Goal: Information Seeking & Learning: Check status

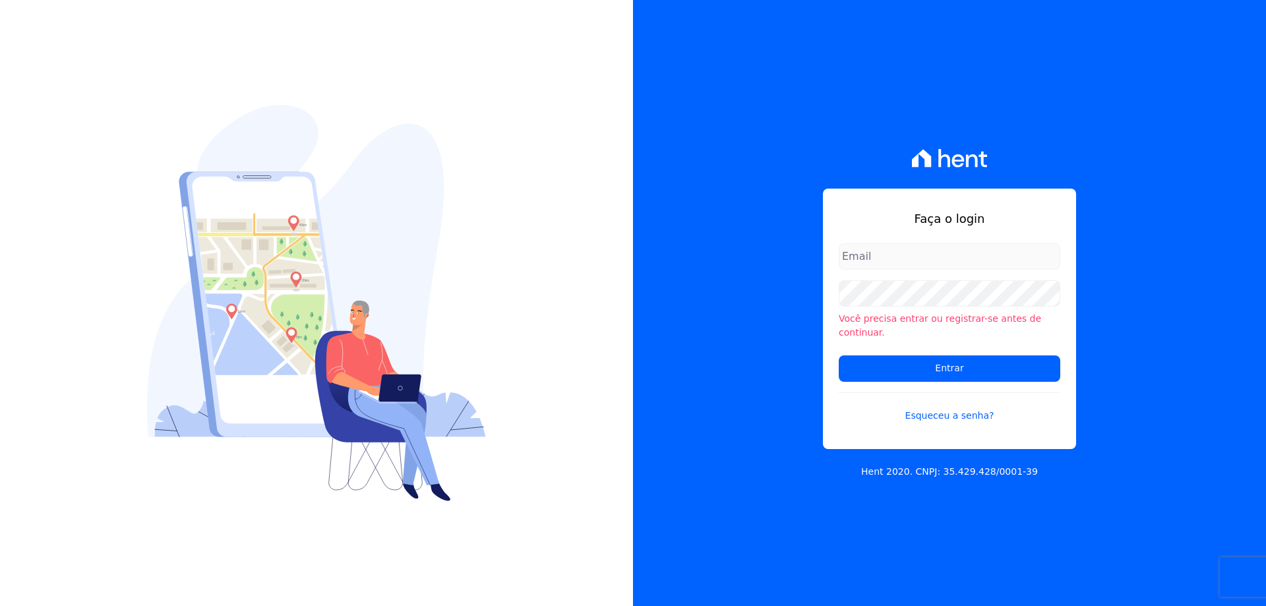
type input "[PERSON_NAME][EMAIL_ADDRESS][PERSON_NAME][DOMAIN_NAME]"
click at [903, 347] on form "[PERSON_NAME][EMAIL_ADDRESS][PERSON_NAME][DOMAIN_NAME] Você precisa entrar ou r…" at bounding box center [949, 340] width 221 height 195
click at [906, 356] on input "Entrar" at bounding box center [949, 368] width 221 height 26
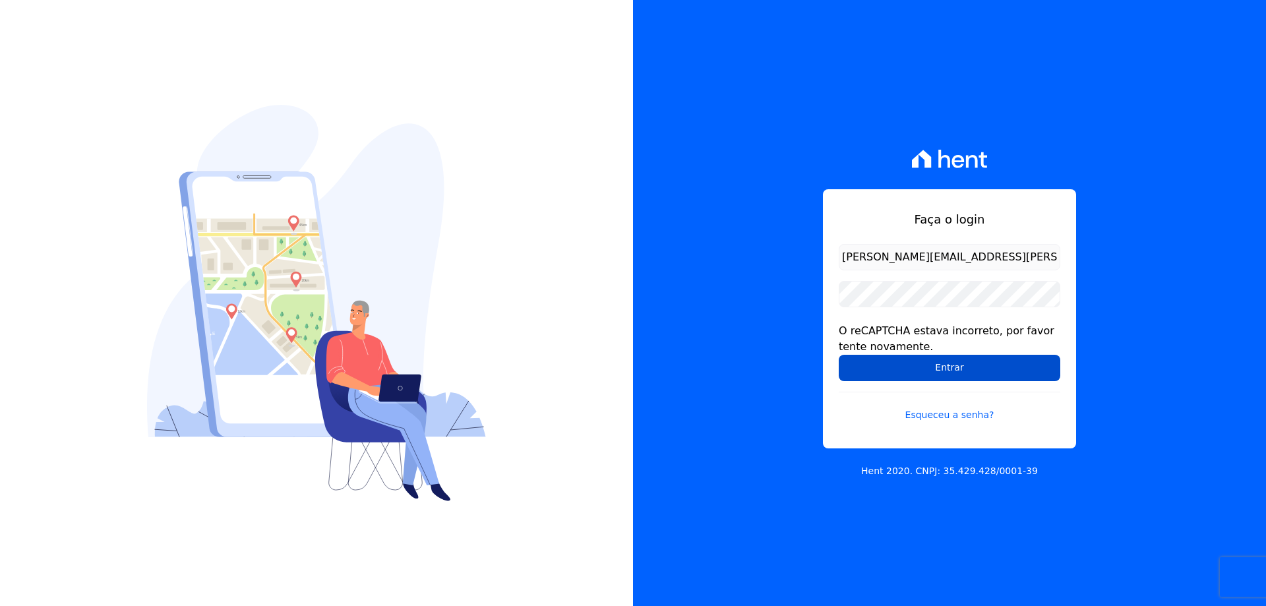
click at [864, 366] on input "Entrar" at bounding box center [949, 368] width 221 height 26
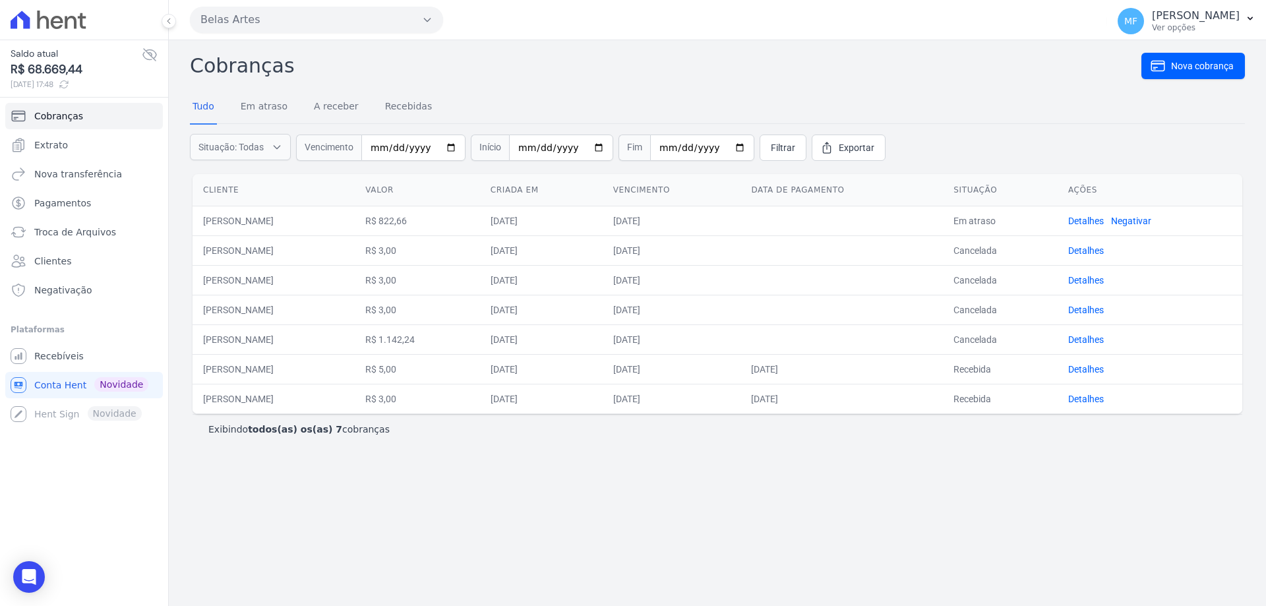
click at [51, 13] on icon at bounding box center [49, 20] width 76 height 18
click at [68, 357] on span "Recebíveis" at bounding box center [58, 355] width 49 height 13
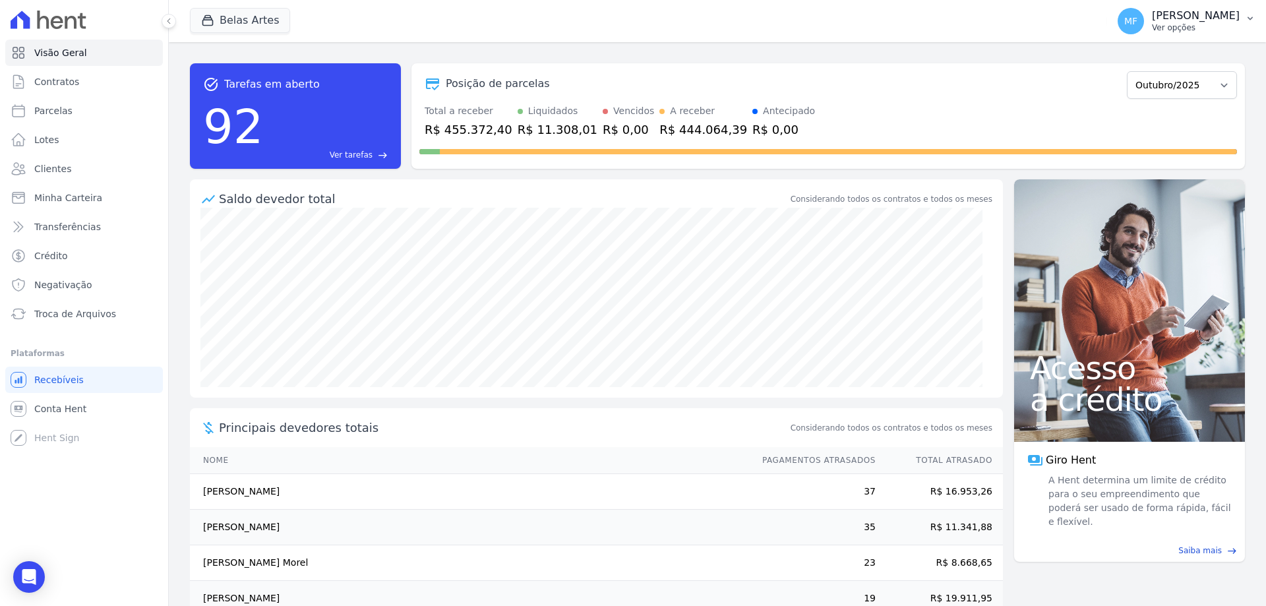
click at [1254, 16] on icon "button" at bounding box center [1250, 18] width 11 height 11
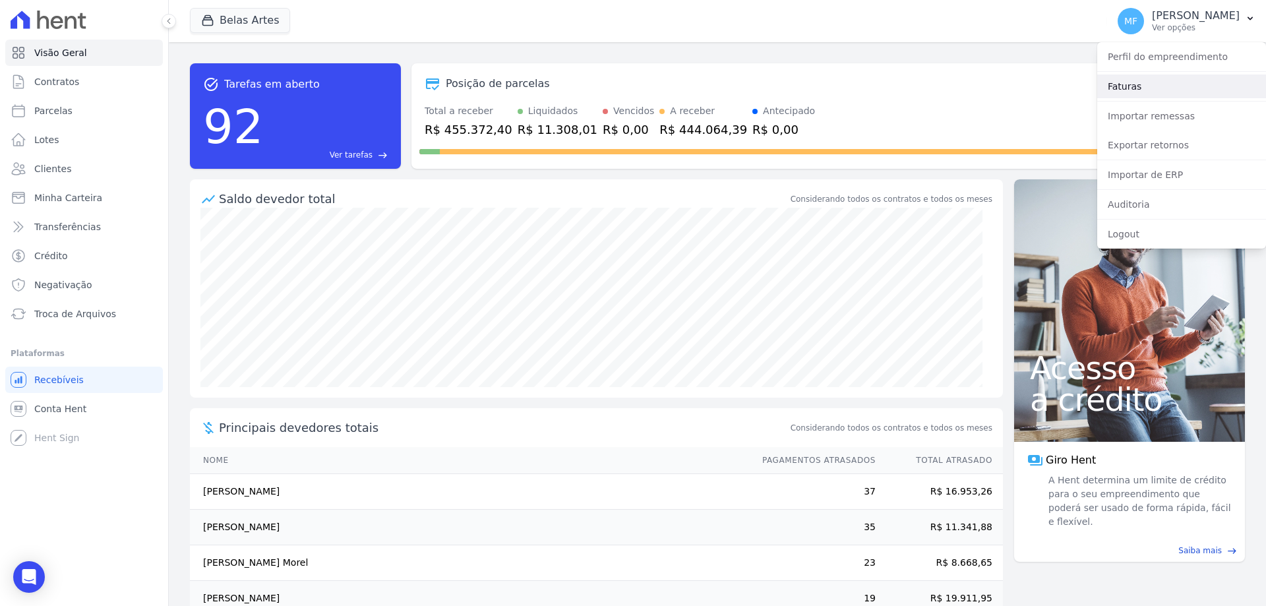
click at [1166, 84] on link "Faturas" at bounding box center [1181, 86] width 169 height 24
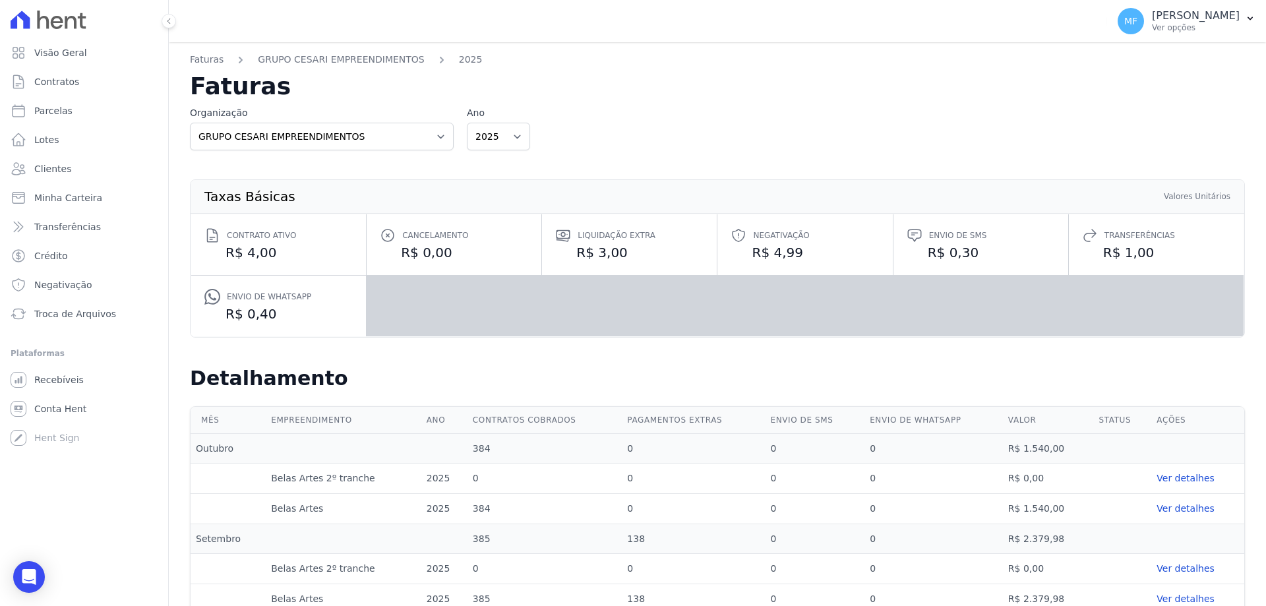
scroll to position [264, 0]
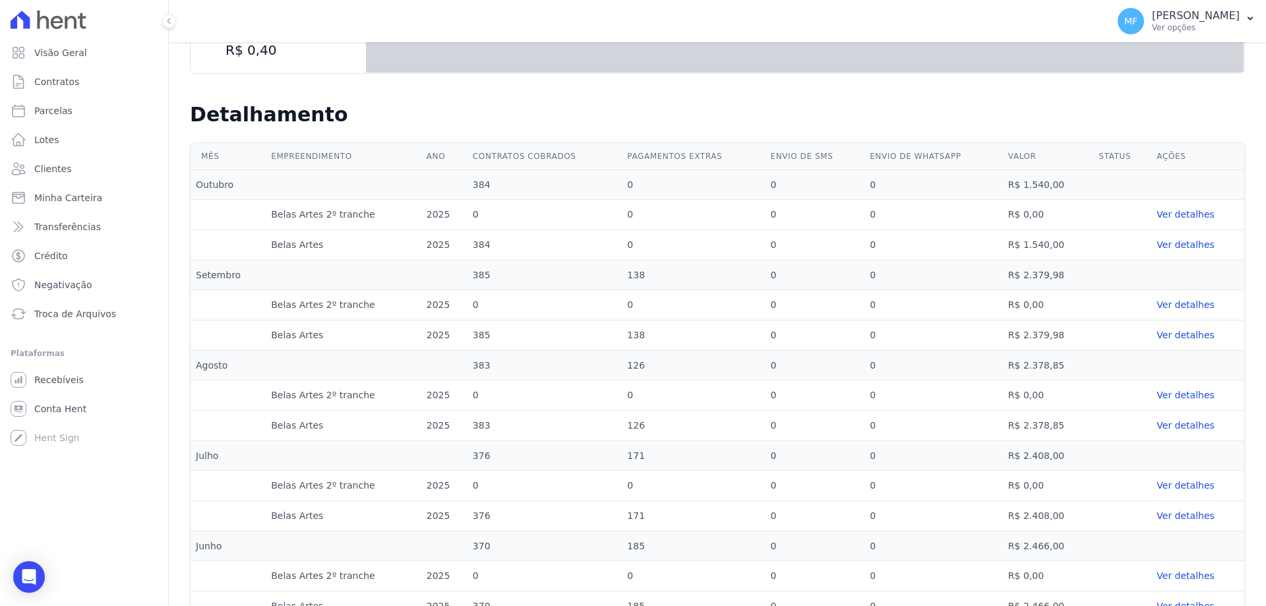
click at [1179, 218] on link "Ver detalhes" at bounding box center [1197, 215] width 82 height 14
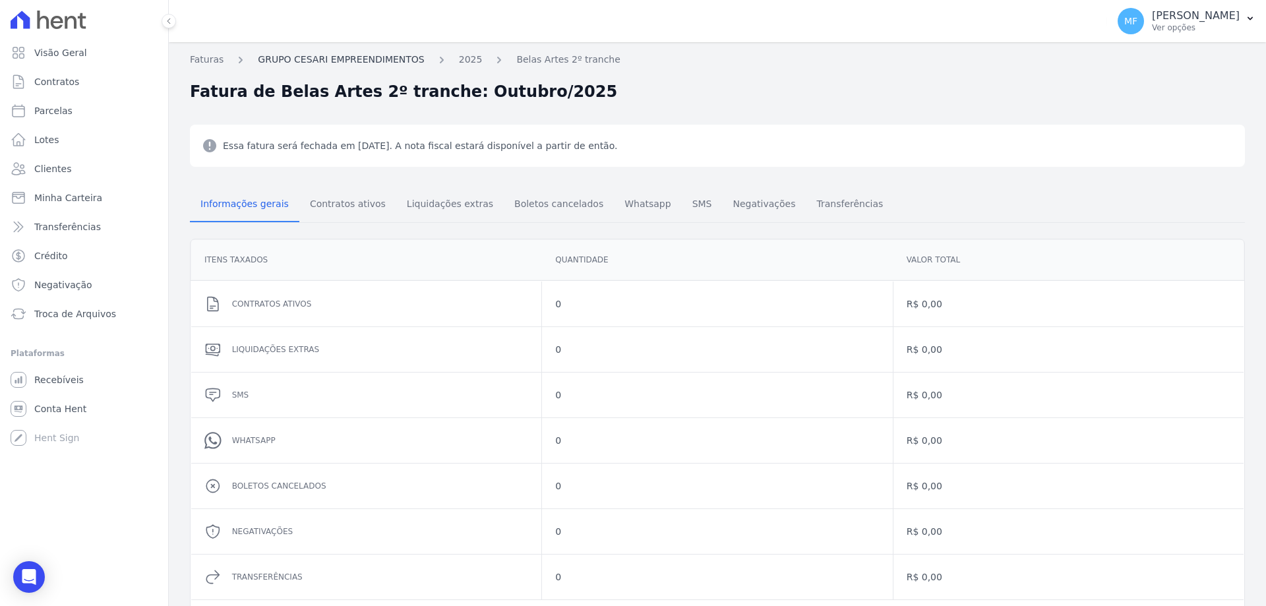
click at [367, 59] on link "GRUPO CESARI EMPREENDIMENTOS" at bounding box center [341, 60] width 166 height 14
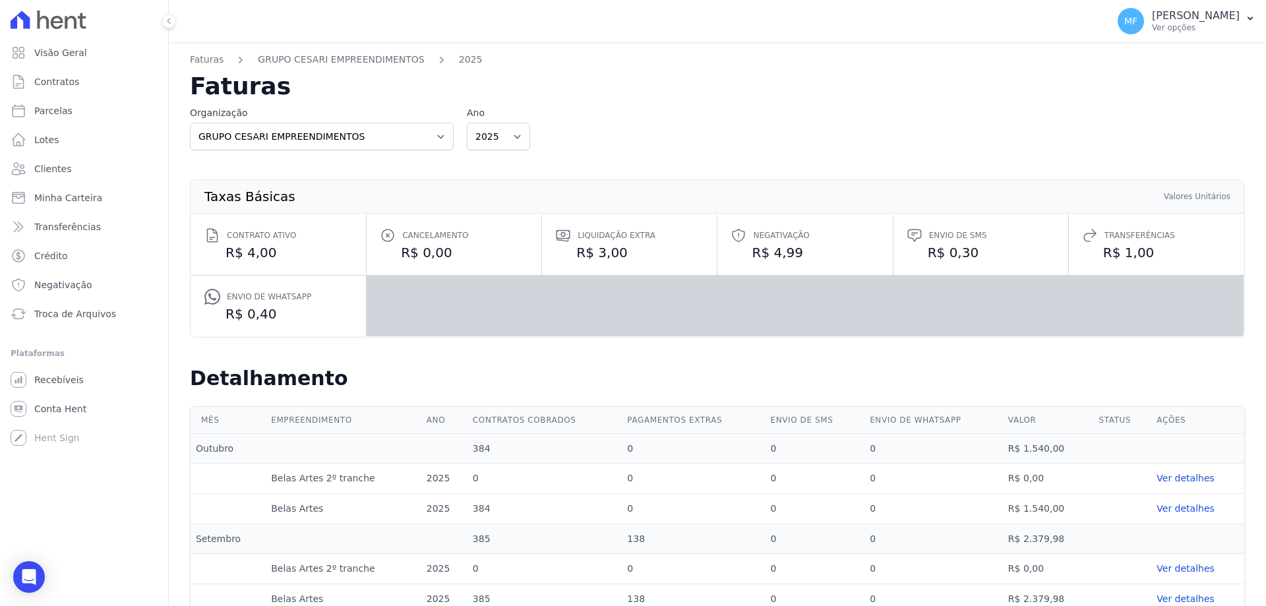
scroll to position [198, 0]
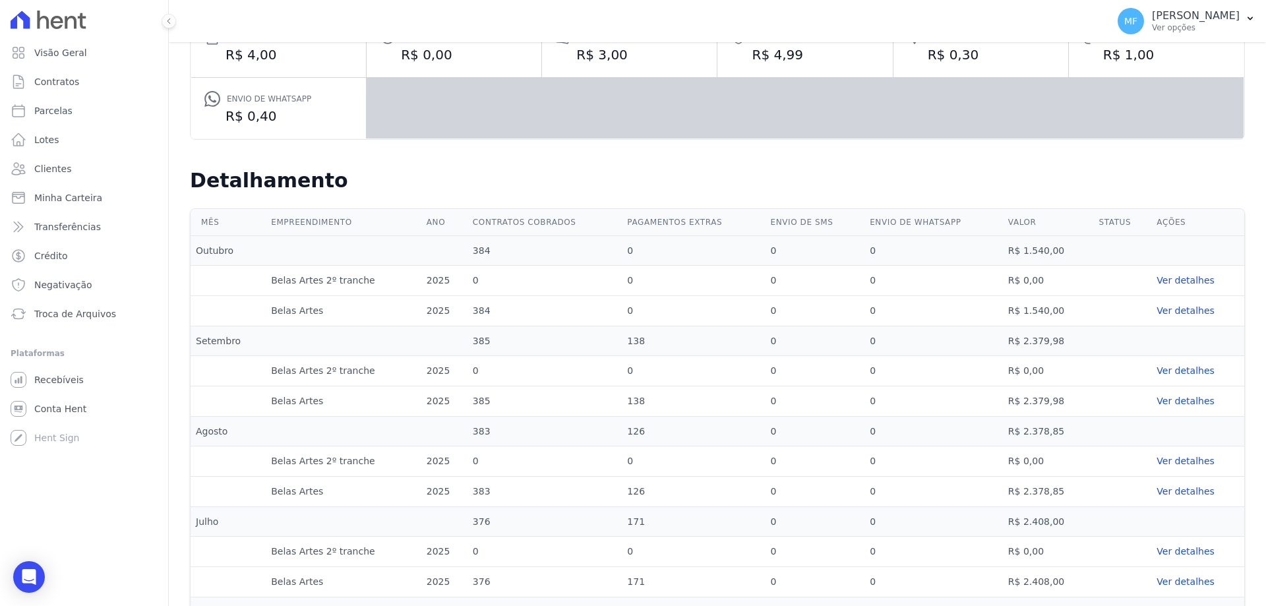
click at [1187, 402] on link "Ver detalhes" at bounding box center [1197, 401] width 82 height 14
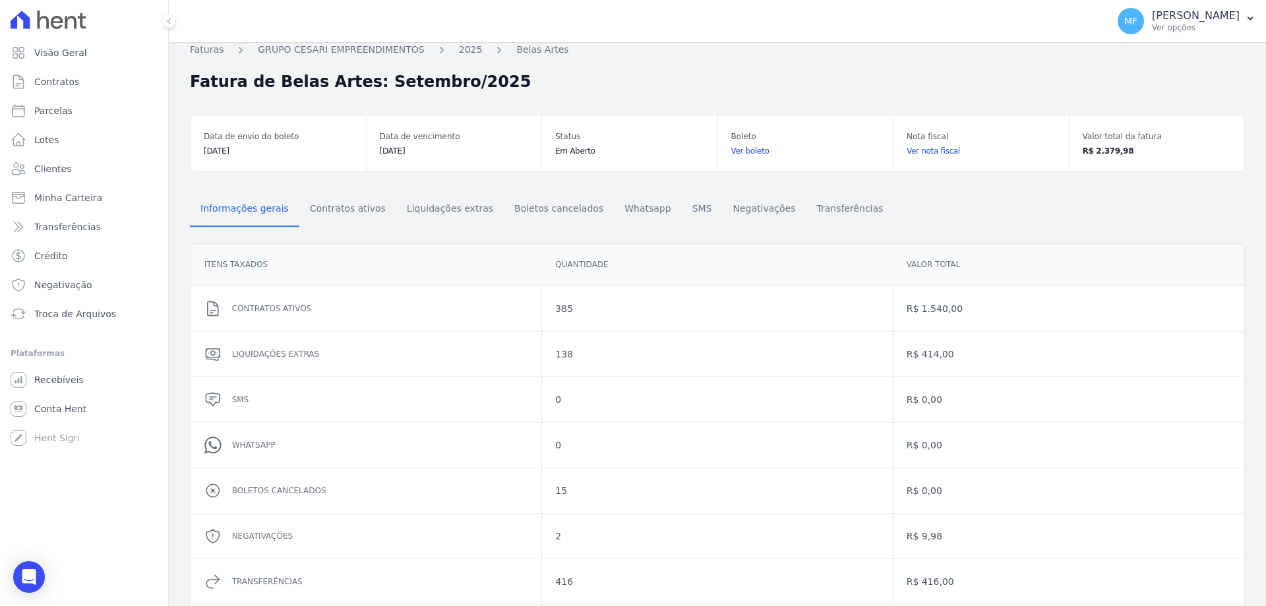
scroll to position [76, 0]
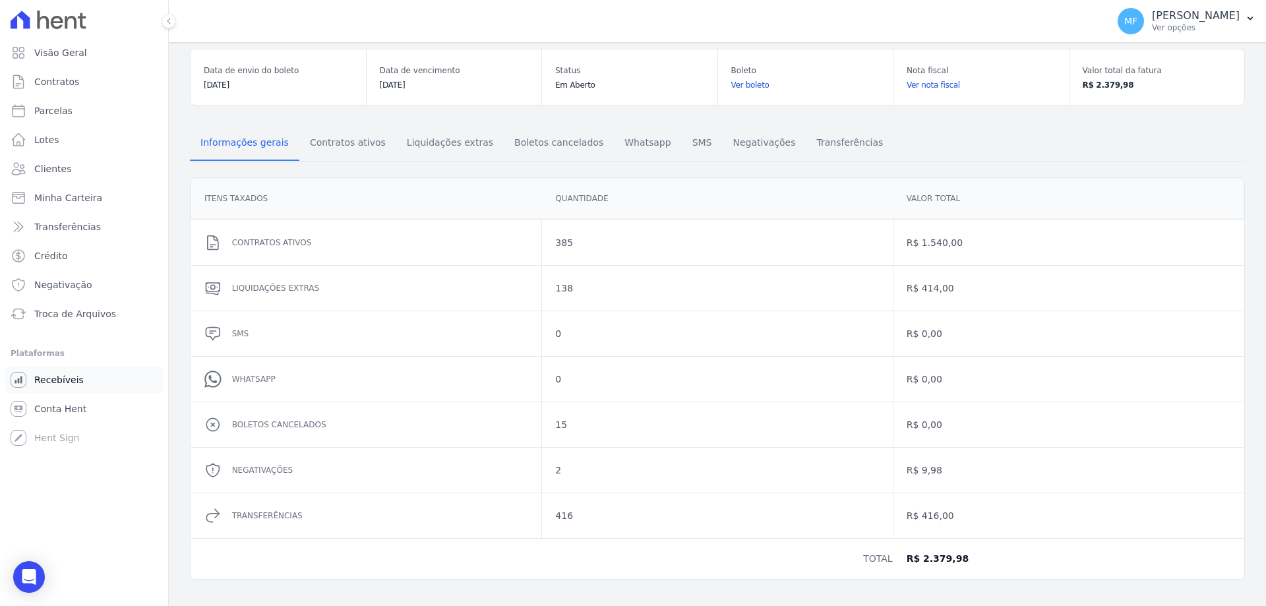
click at [78, 380] on link "Recebíveis" at bounding box center [84, 380] width 158 height 26
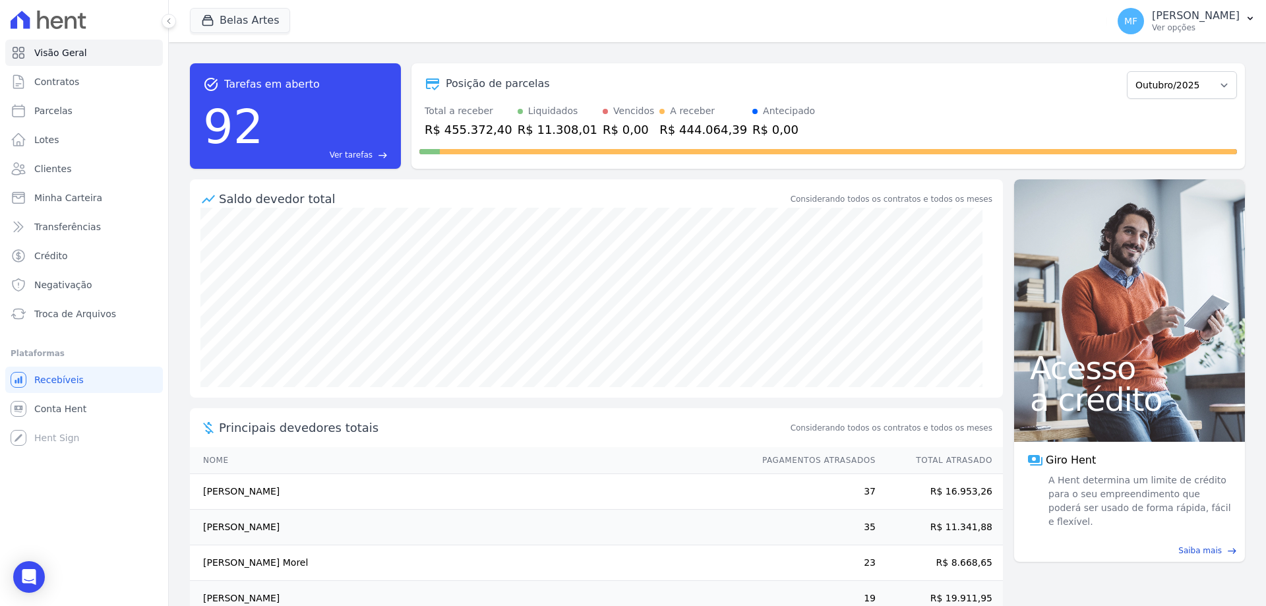
click at [20, 597] on div "Visão Geral Contratos [GEOGRAPHIC_DATA] Lotes Clientes Minha Carteira Transferê…" at bounding box center [84, 303] width 168 height 606
drag, startPoint x: 22, startPoint y: 591, endPoint x: 28, endPoint y: 585, distance: 7.5
click at [23, 591] on body "Visão Geral Contratos [GEOGRAPHIC_DATA] Lotes Clientes Minha Carteira Transferê…" at bounding box center [633, 303] width 1266 height 606
click at [28, 581] on icon "Open Intercom Messenger" at bounding box center [28, 576] width 17 height 17
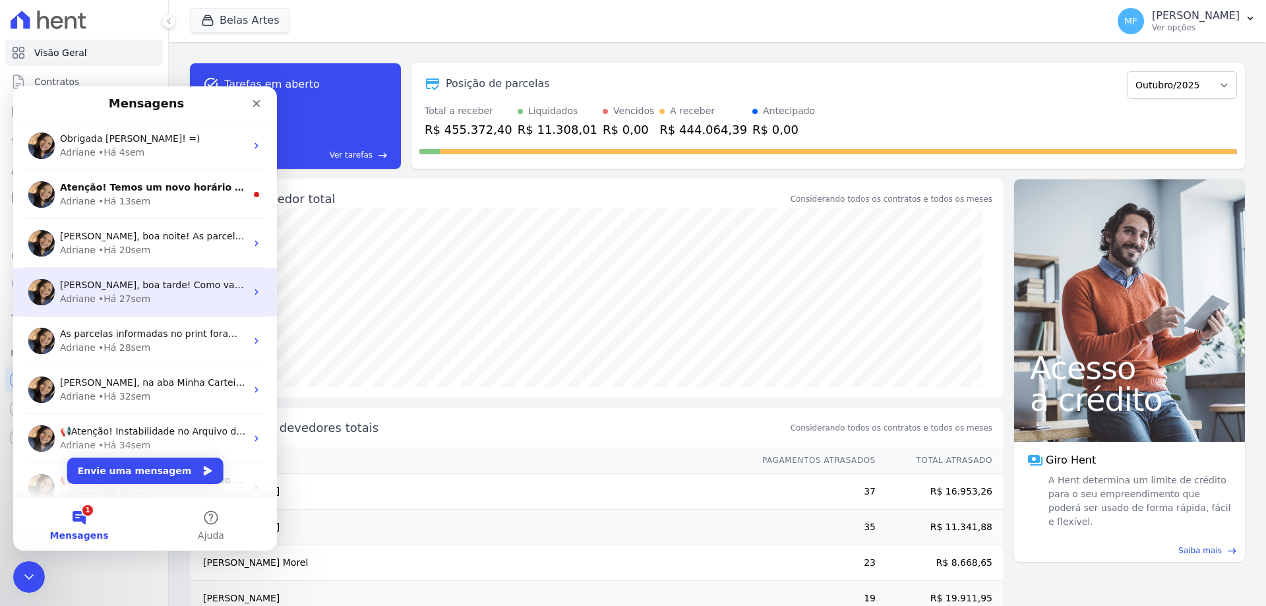
scroll to position [165, 0]
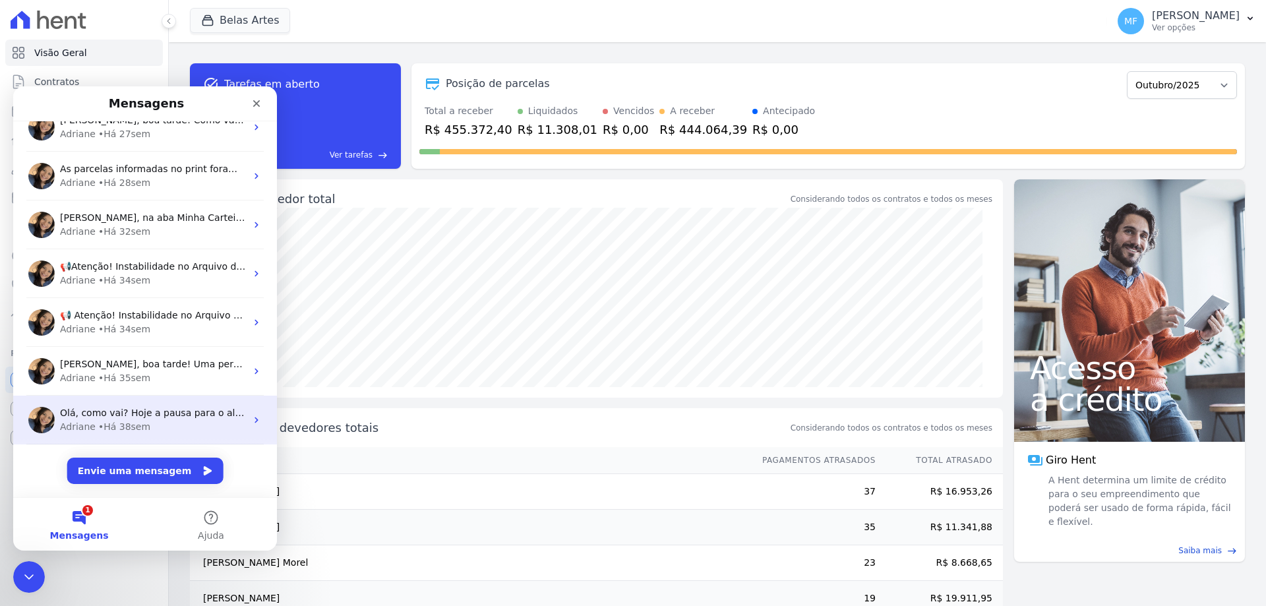
click at [158, 417] on span "Olá, como vai? Hoje a pausa para o almoço acontece das 12h30 às 14h30. Caso pre…" at bounding box center [780, 412] width 1440 height 11
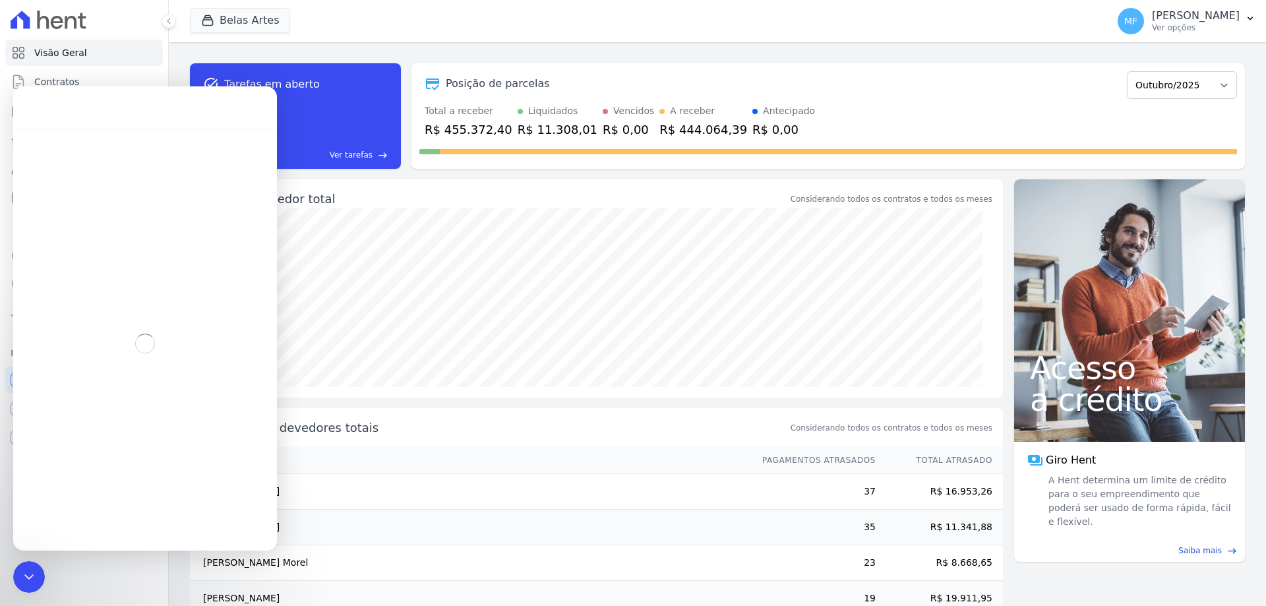
scroll to position [111, 0]
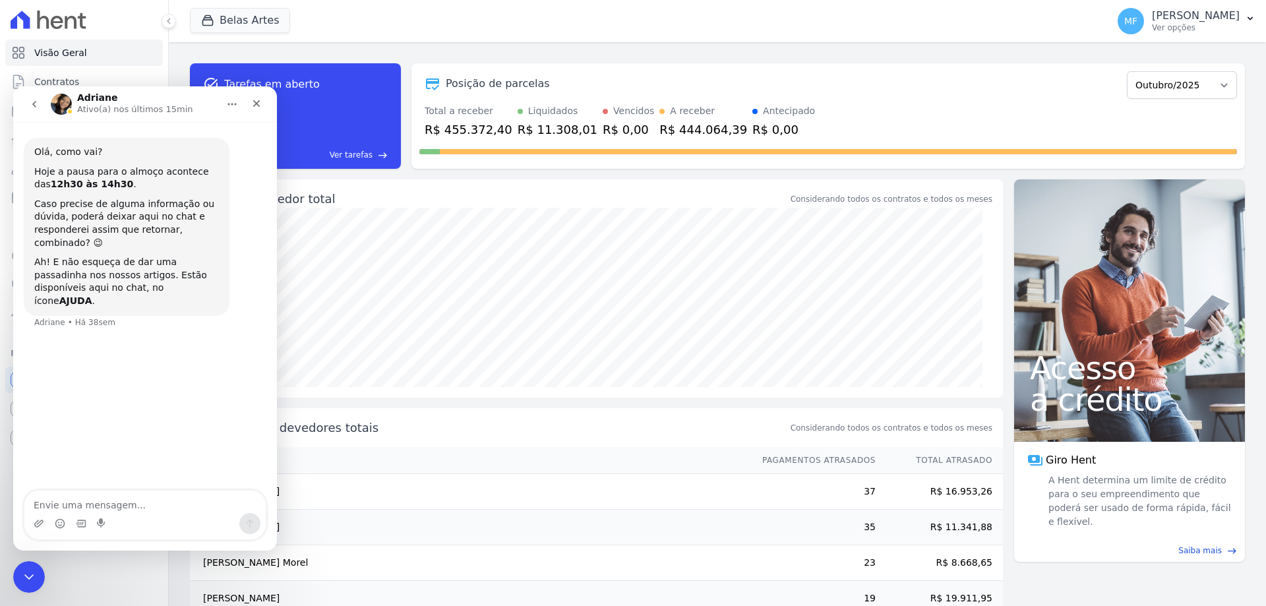
click at [38, 98] on button "go back" at bounding box center [34, 104] width 25 height 25
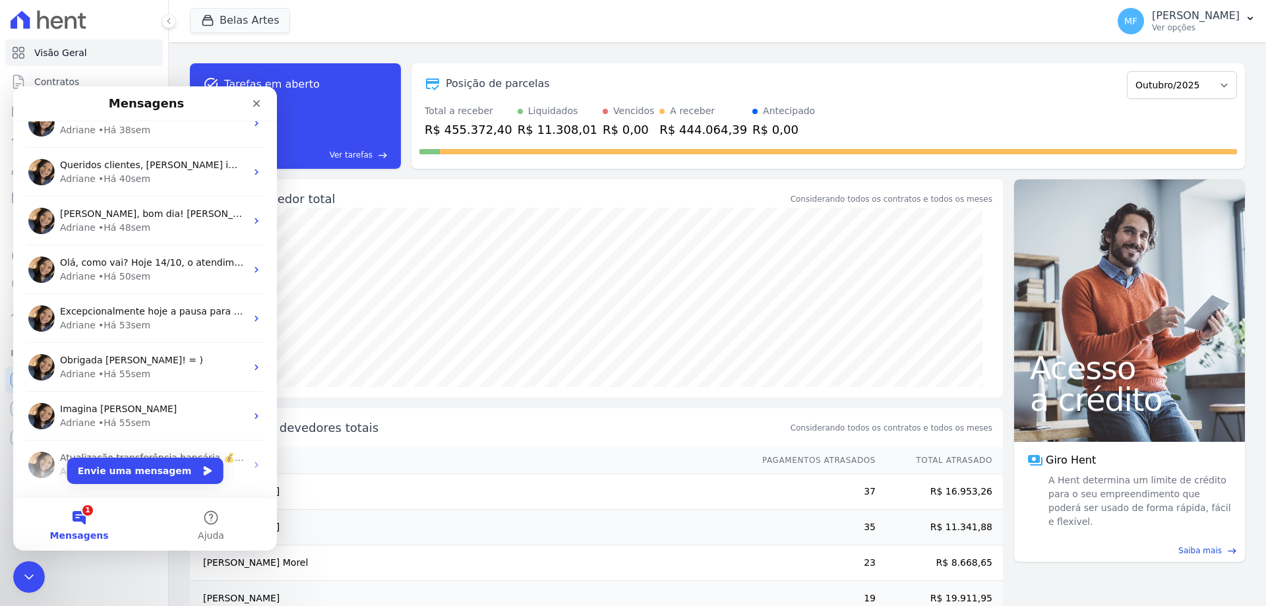
scroll to position [653, 0]
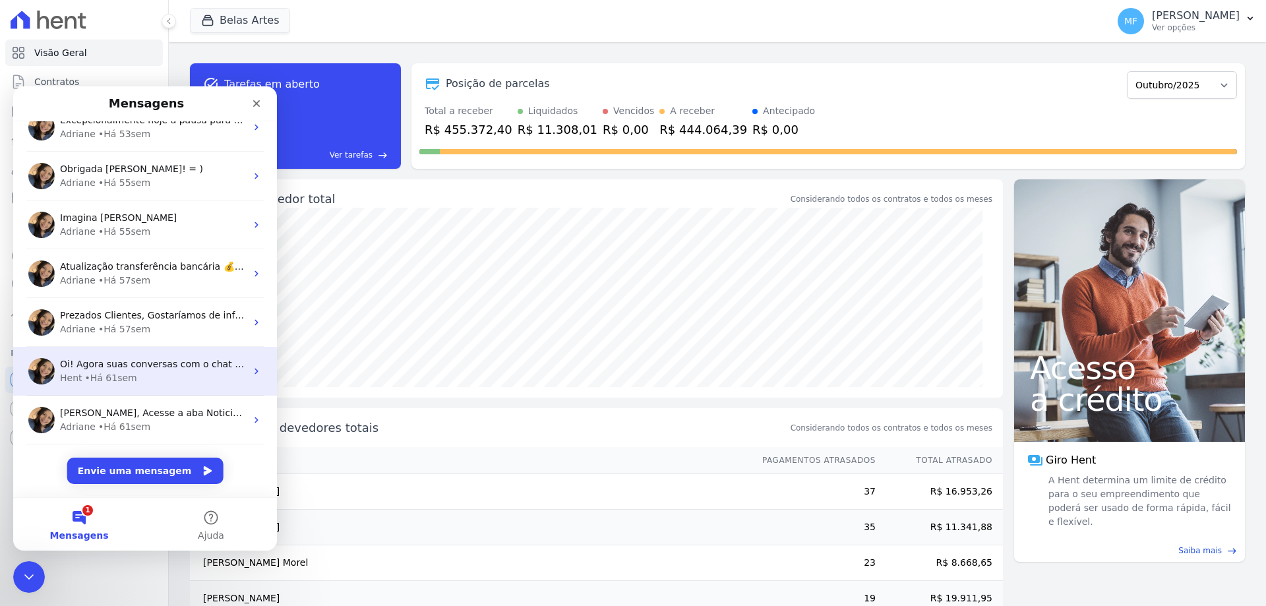
click at [129, 369] on span "Oi! Agora suas conversas com o chat ficam aqui. Clique para falar..." at bounding box center [217, 364] width 314 height 11
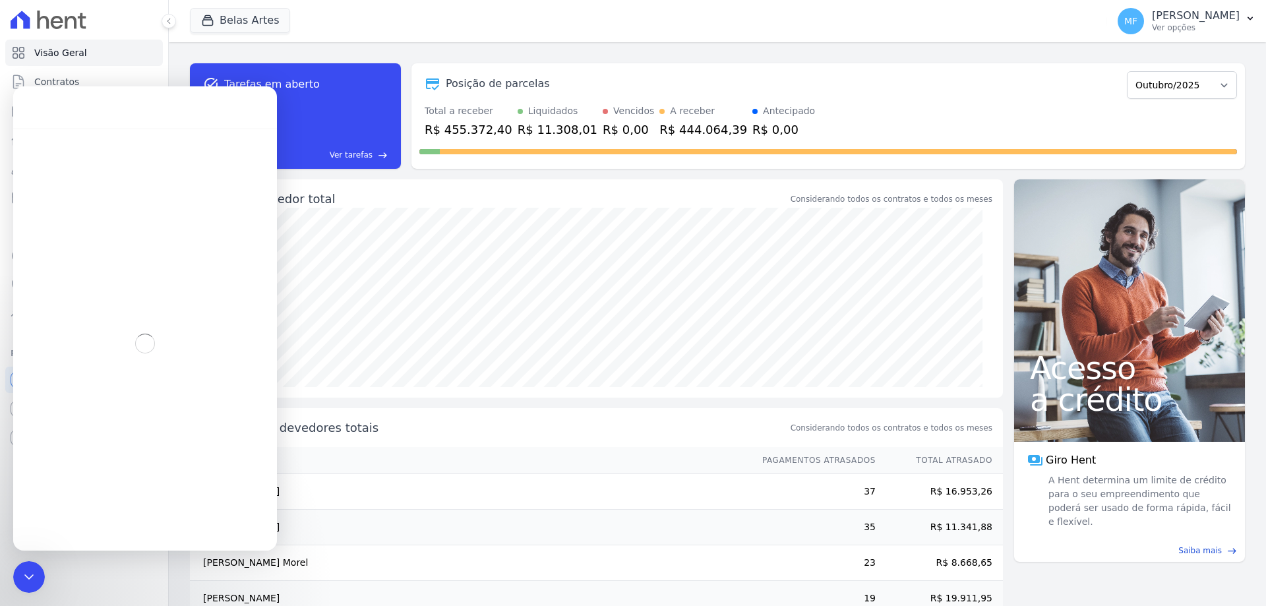
scroll to position [599, 0]
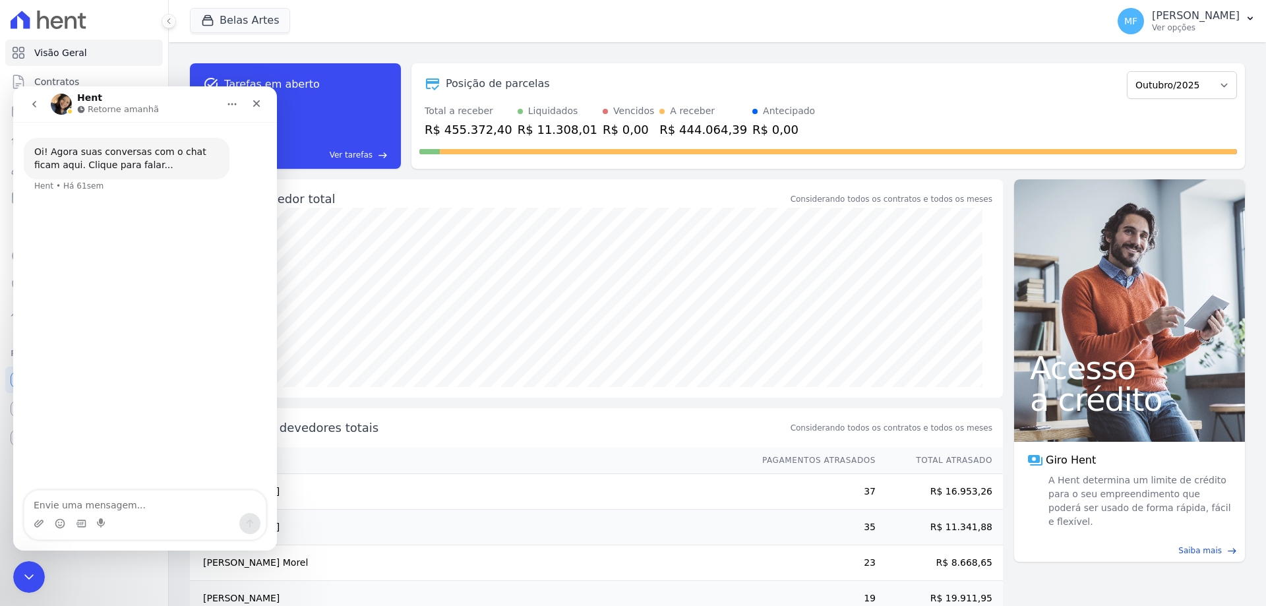
click at [32, 107] on icon "go back" at bounding box center [34, 104] width 11 height 11
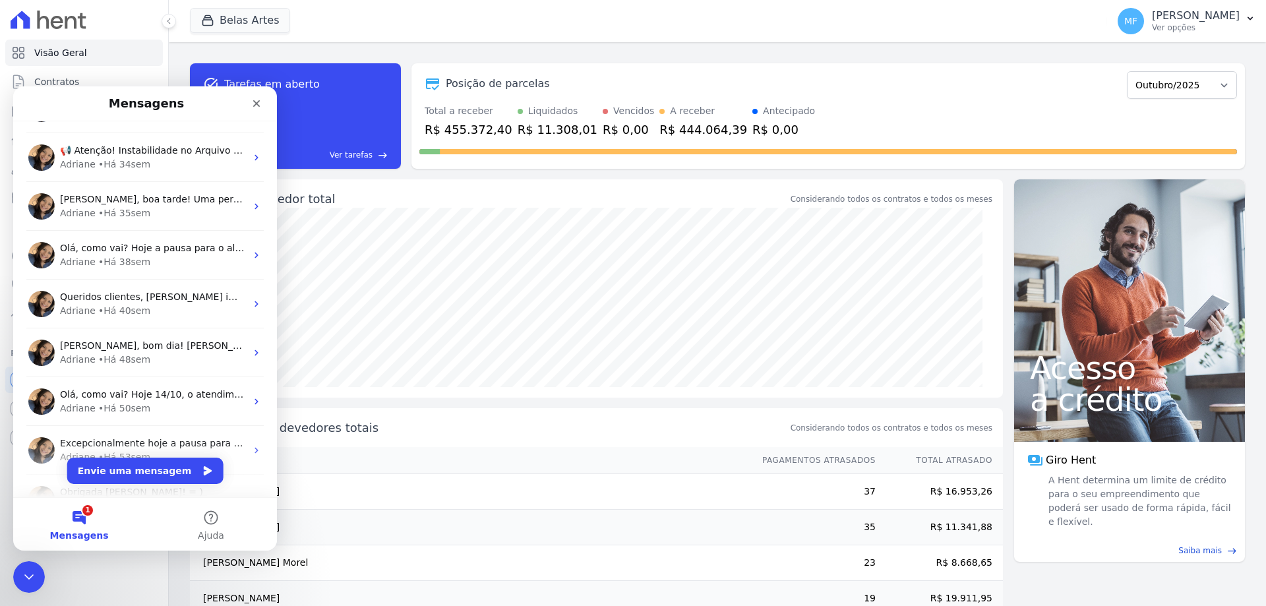
scroll to position [653, 0]
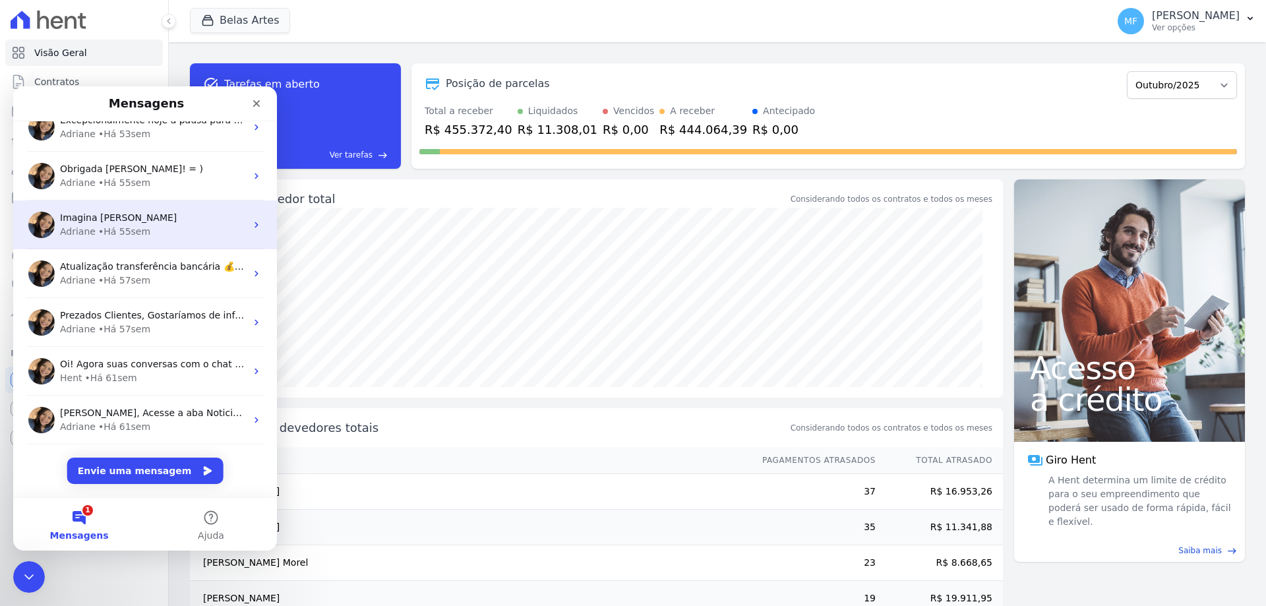
click at [127, 230] on div "• Há 55sem" at bounding box center [124, 232] width 52 height 14
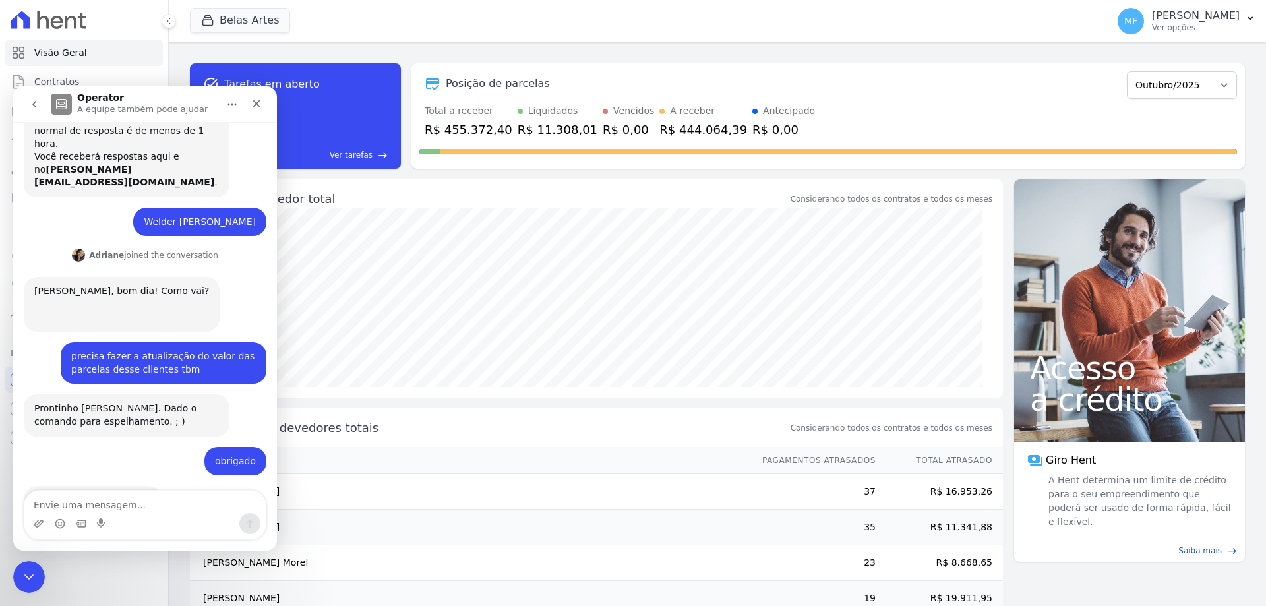
scroll to position [0, 0]
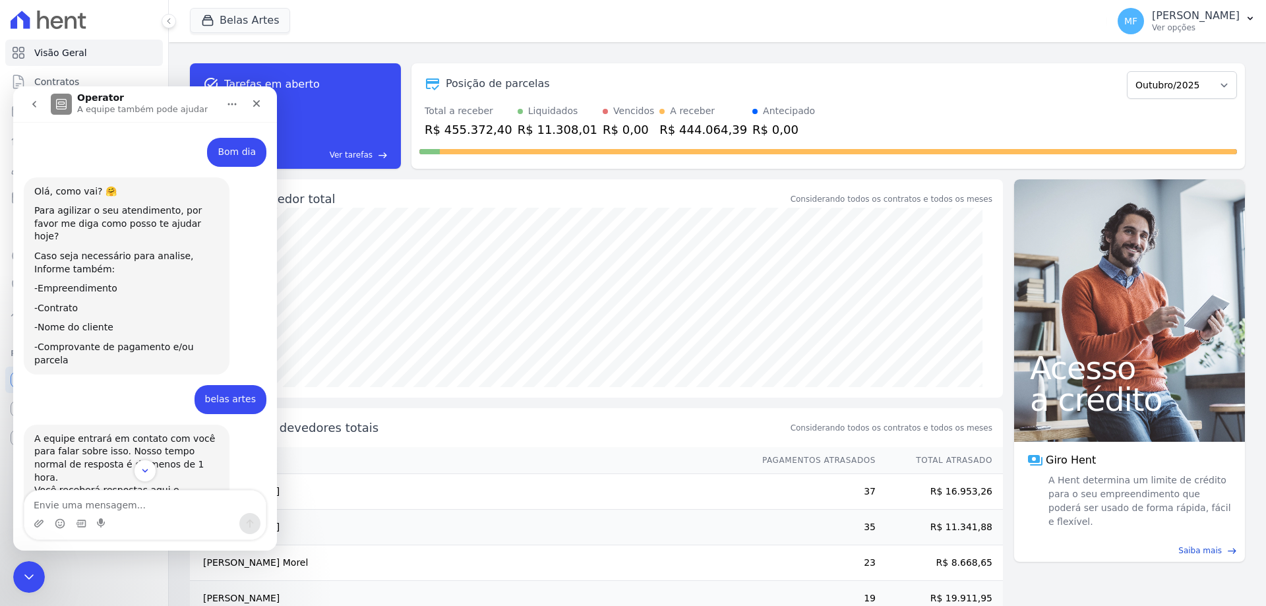
click at [40, 96] on button "go back" at bounding box center [34, 104] width 25 height 25
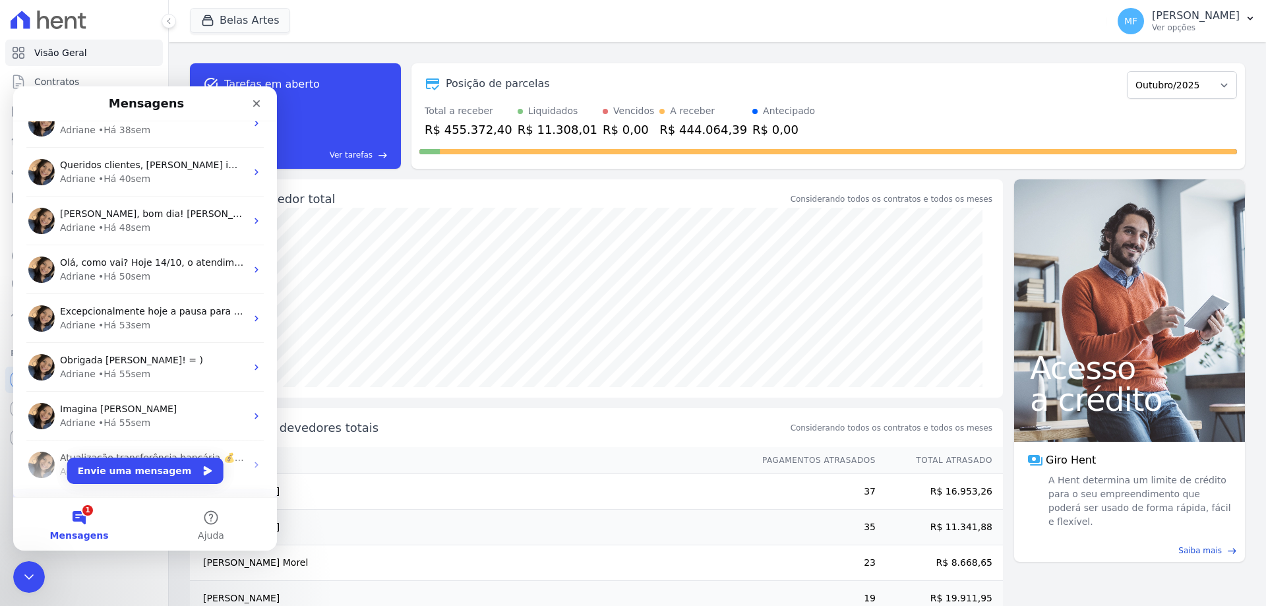
scroll to position [653, 0]
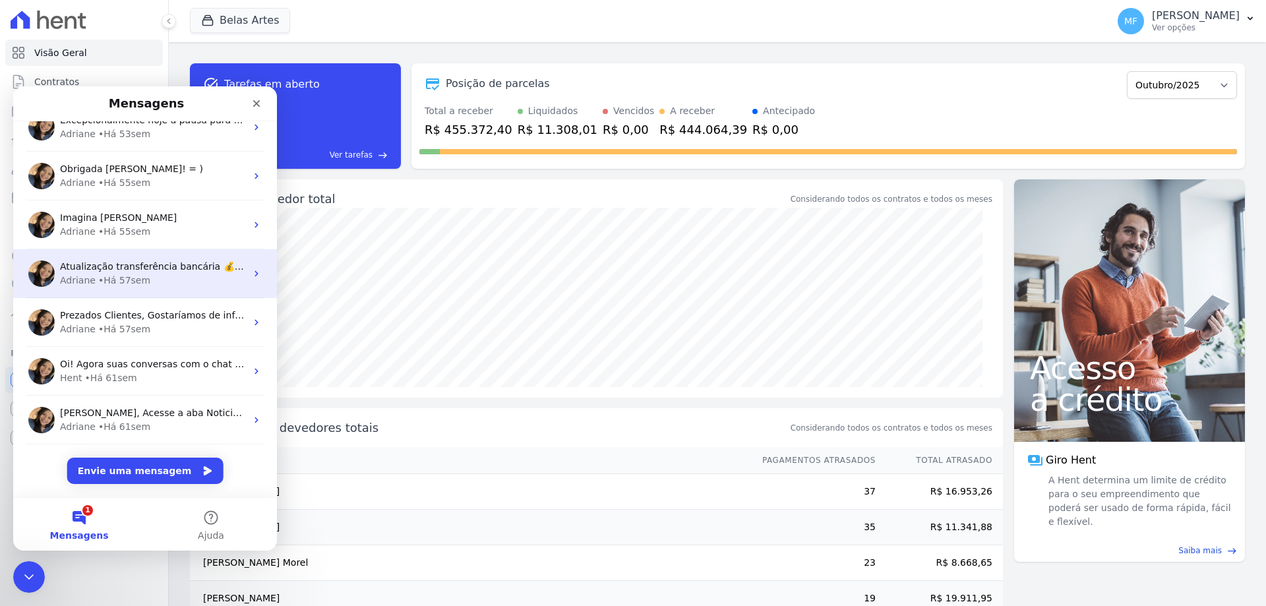
click at [128, 280] on div "• Há 57sem" at bounding box center [124, 281] width 52 height 14
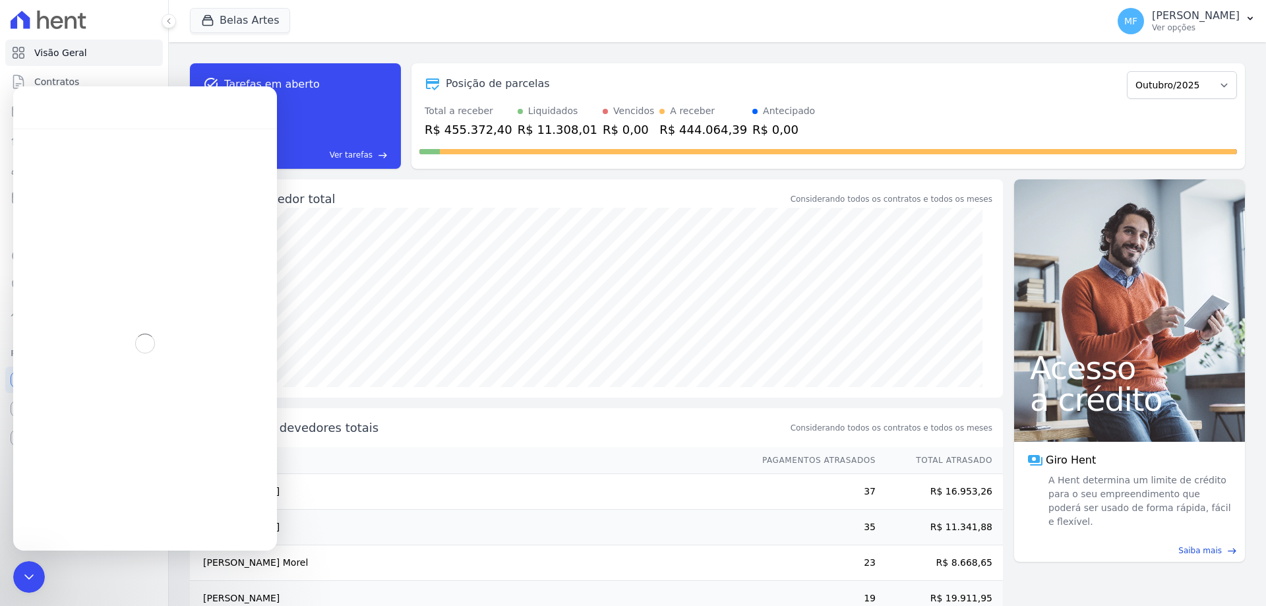
scroll to position [599, 0]
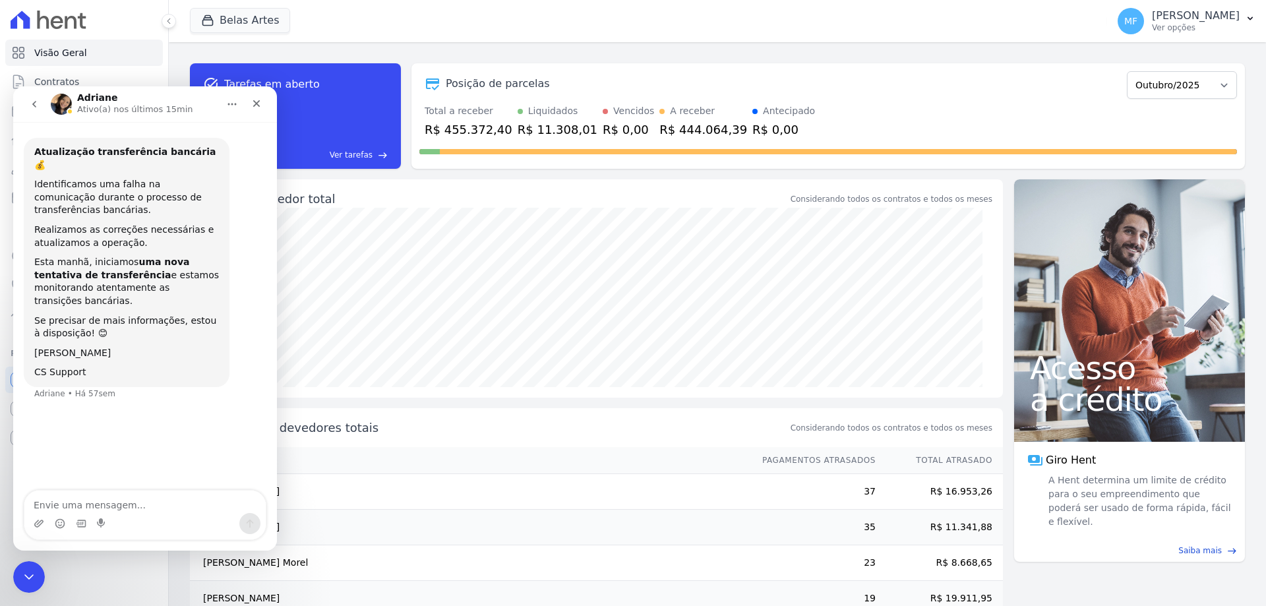
click at [39, 102] on icon "go back" at bounding box center [34, 104] width 11 height 11
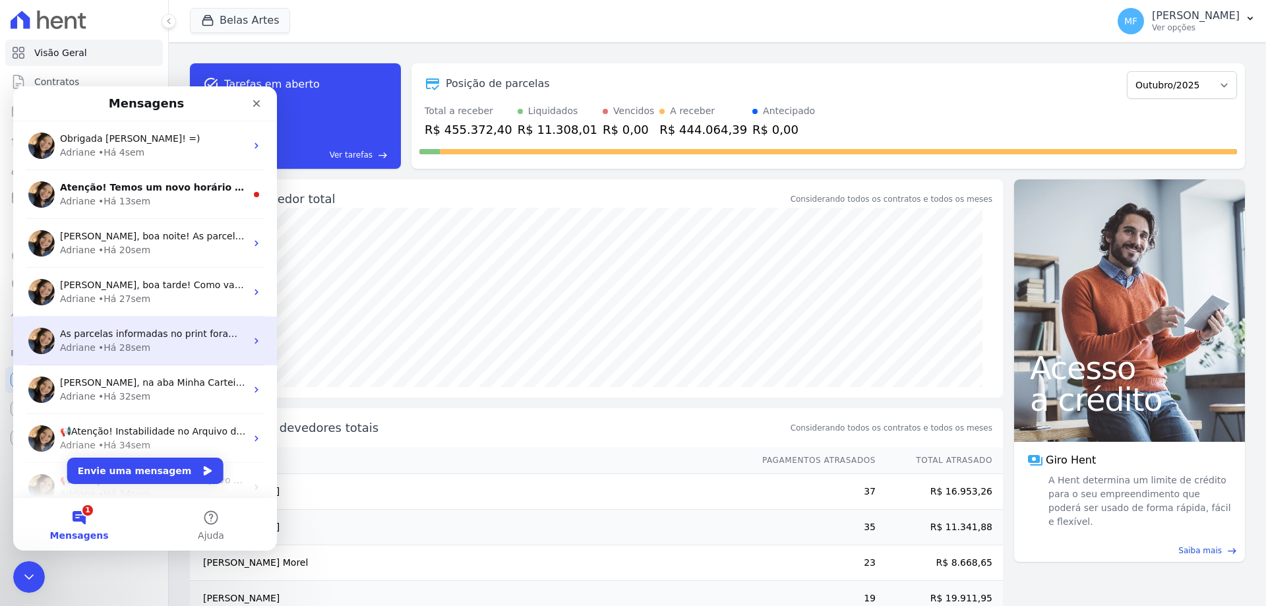
click at [154, 343] on div "[PERSON_NAME] • Há 28sem" at bounding box center [153, 348] width 186 height 14
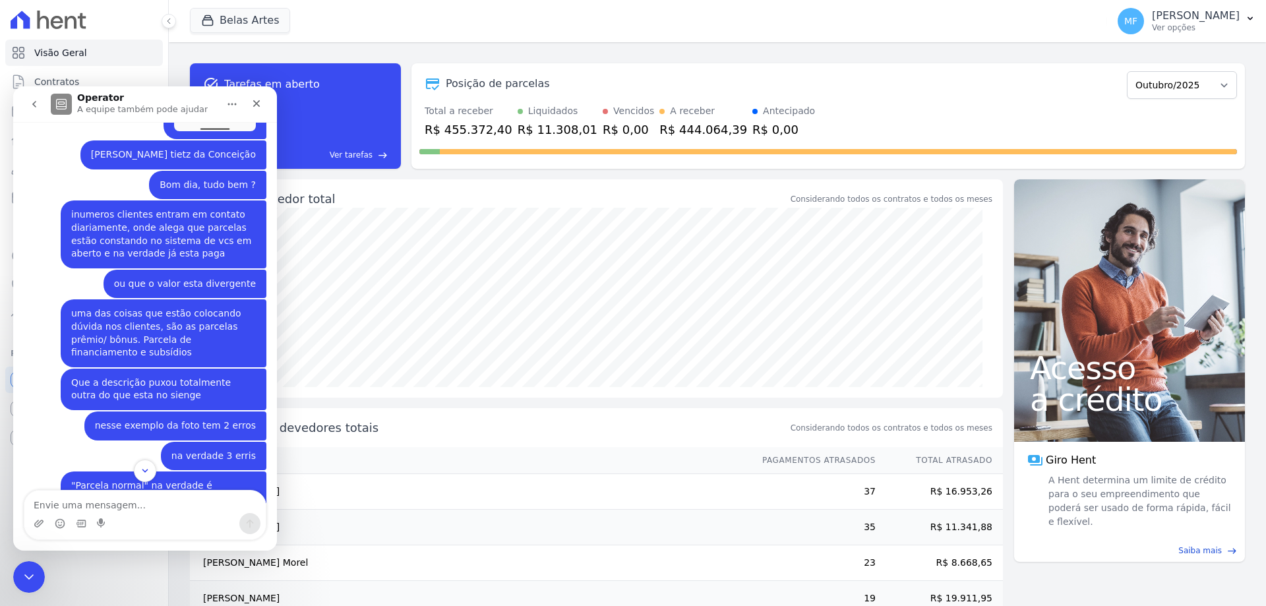
scroll to position [6787, 0]
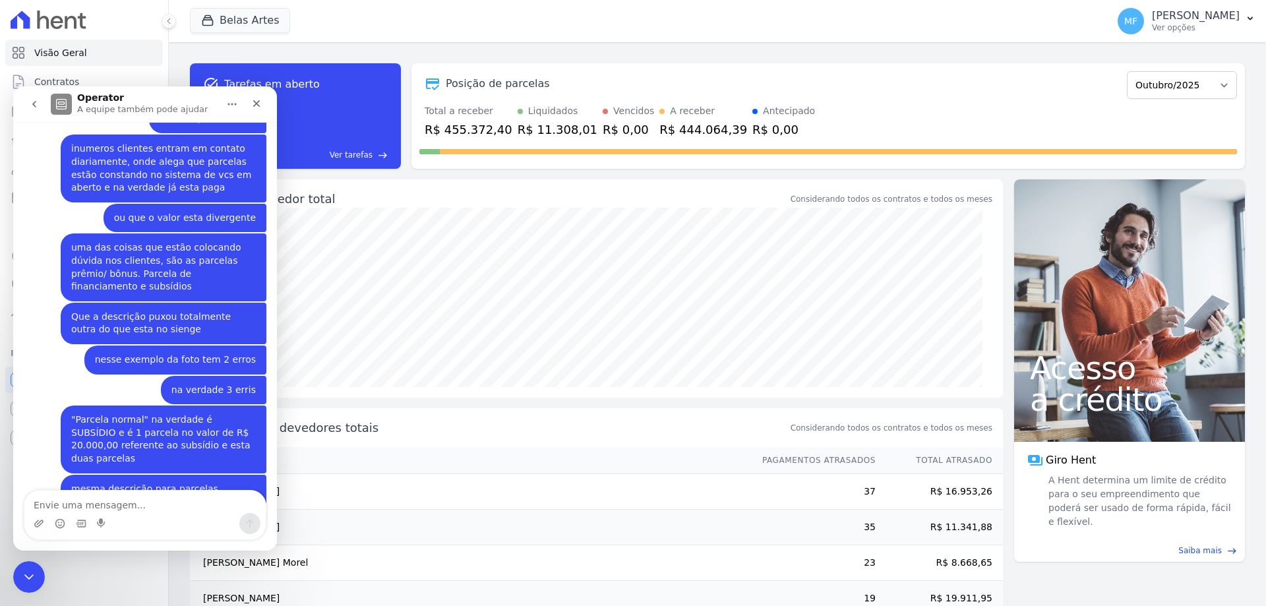
click at [38, 107] on icon "go back" at bounding box center [34, 104] width 11 height 11
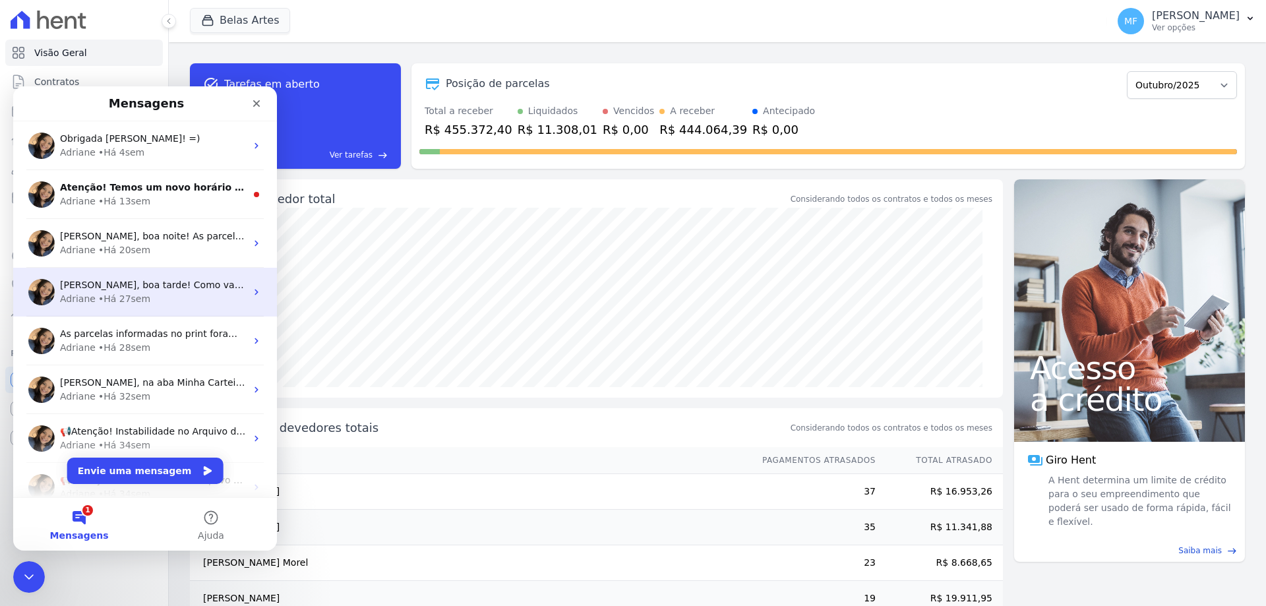
click at [123, 280] on span "[PERSON_NAME], boa tarde! Como vai? Sim Melissa. A situação foi normaliza e já …" at bounding box center [346, 285] width 572 height 11
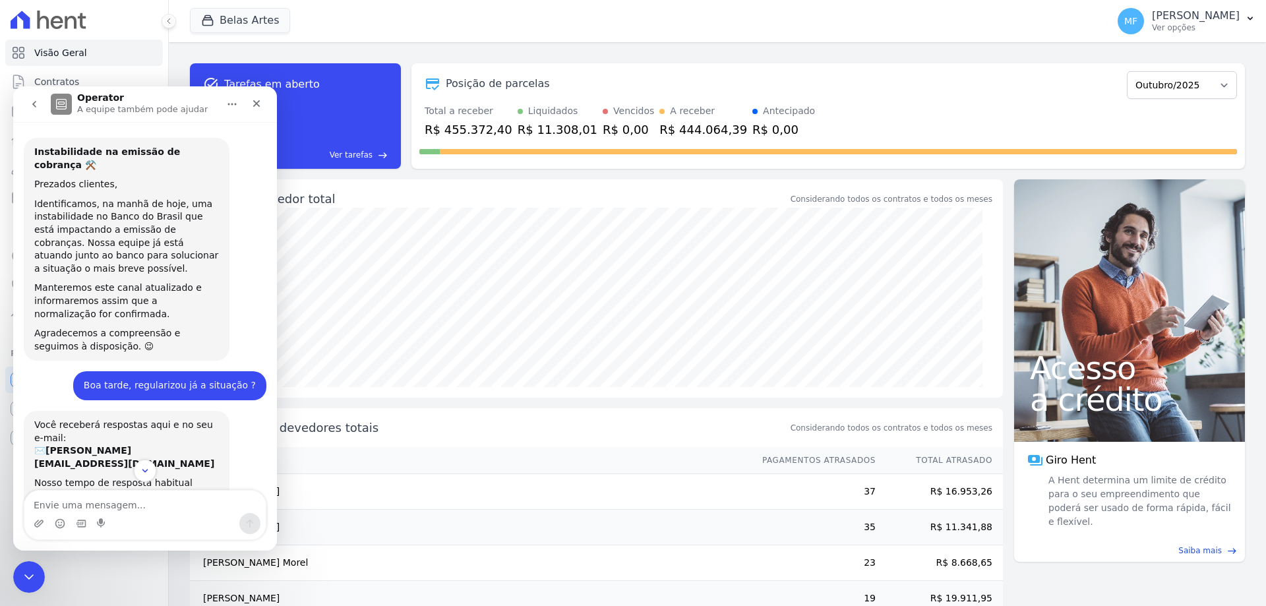
click at [33, 105] on icon "go back" at bounding box center [34, 104] width 11 height 11
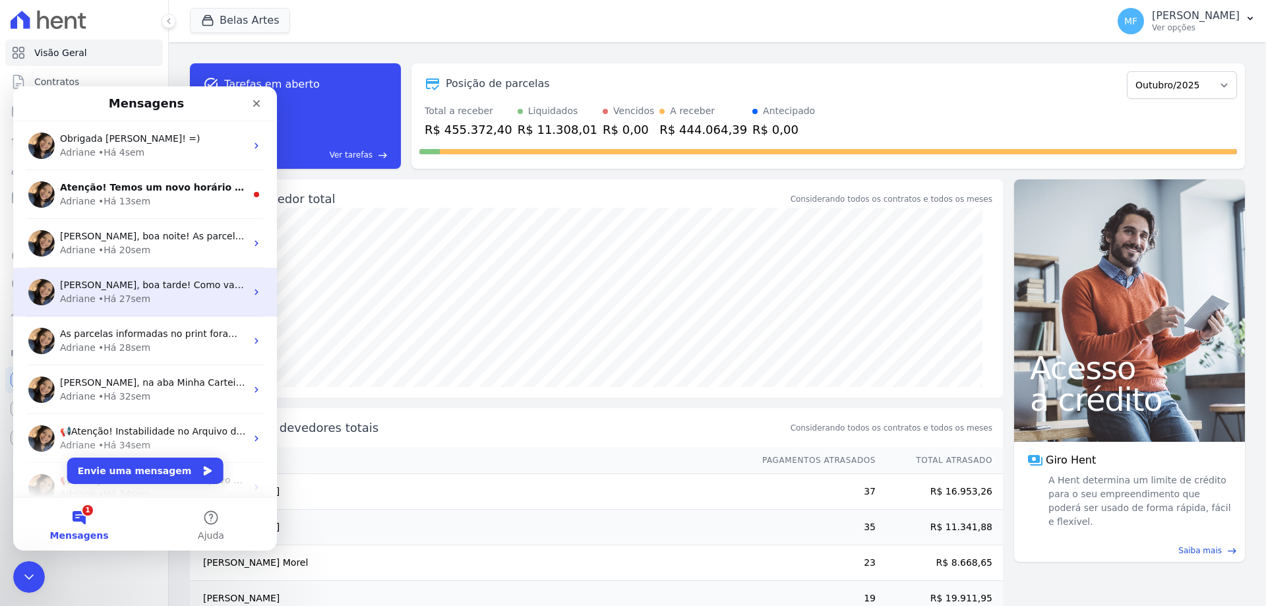
click at [125, 293] on div "• Há 27sem" at bounding box center [124, 299] width 52 height 14
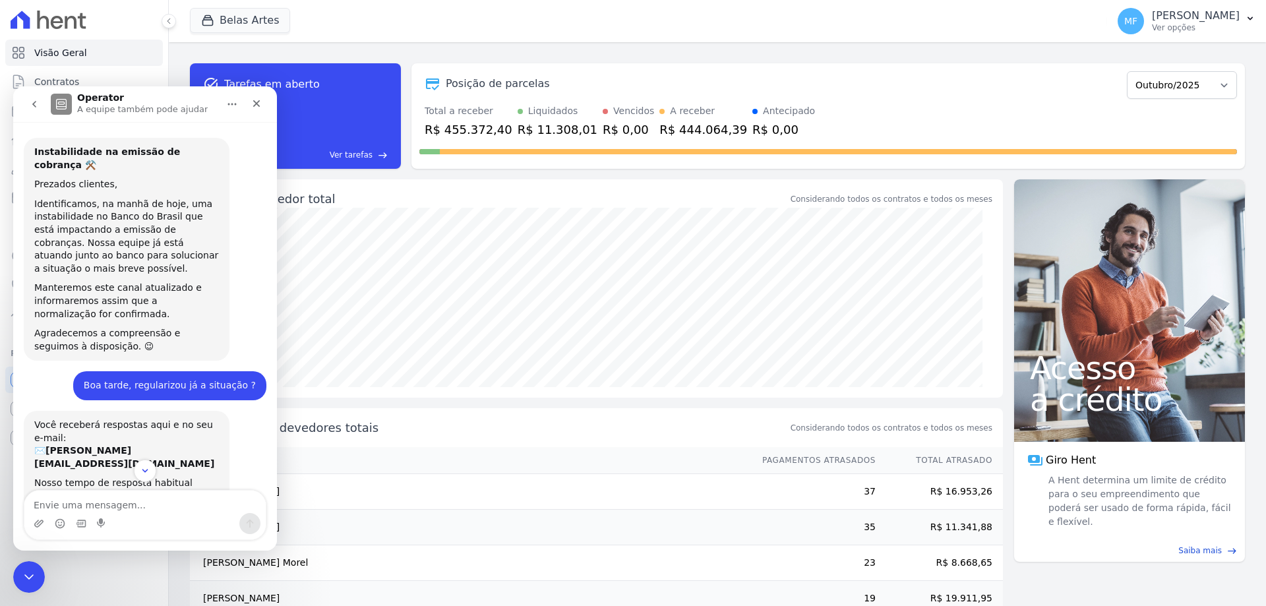
click at [26, 108] on button "go back" at bounding box center [34, 104] width 25 height 25
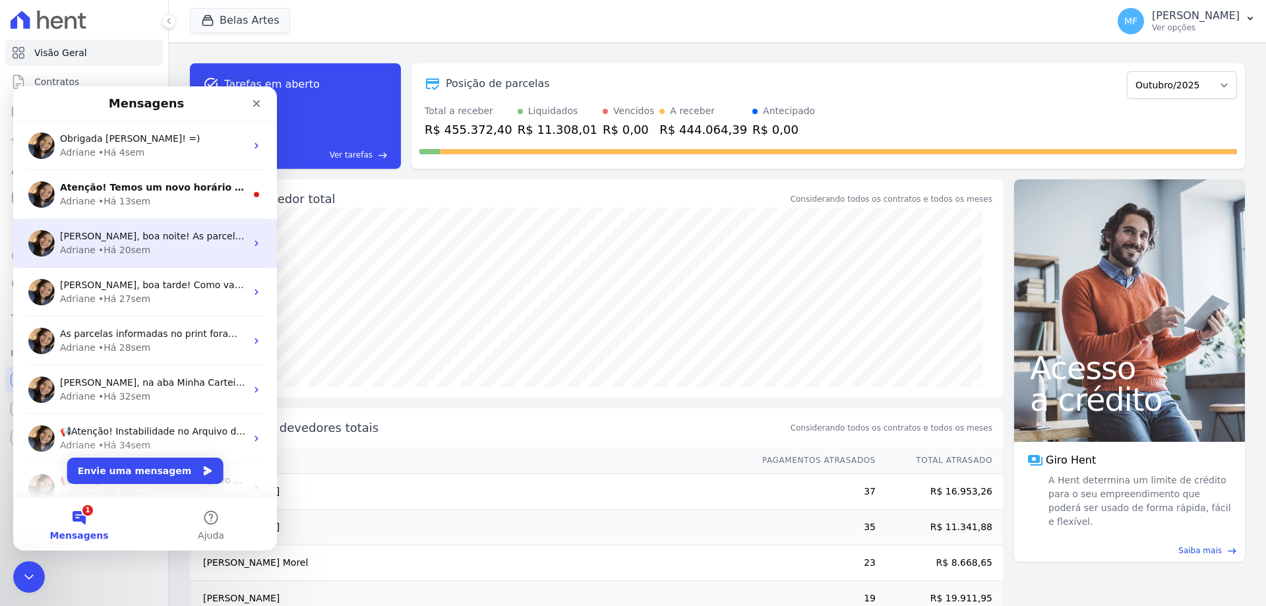
click at [115, 233] on span "[PERSON_NAME], boa noite! As parcelas do cliente [PERSON_NAME], contrato BL 9 A…" at bounding box center [622, 236] width 1125 height 11
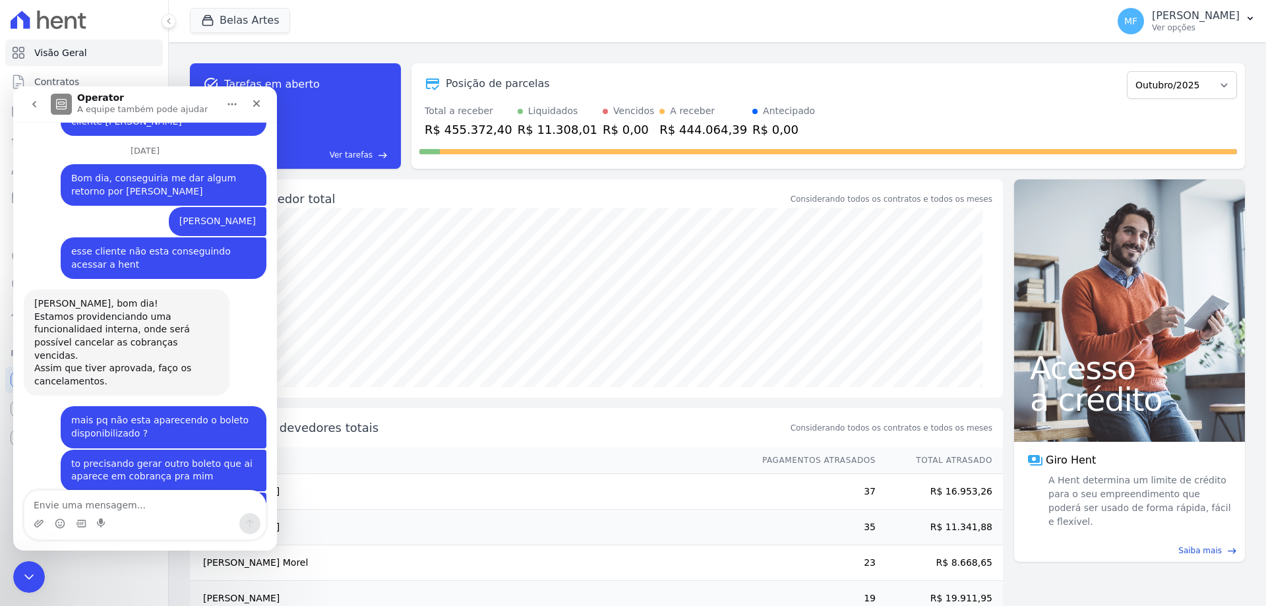
scroll to position [10984, 0]
